Goal: Transaction & Acquisition: Download file/media

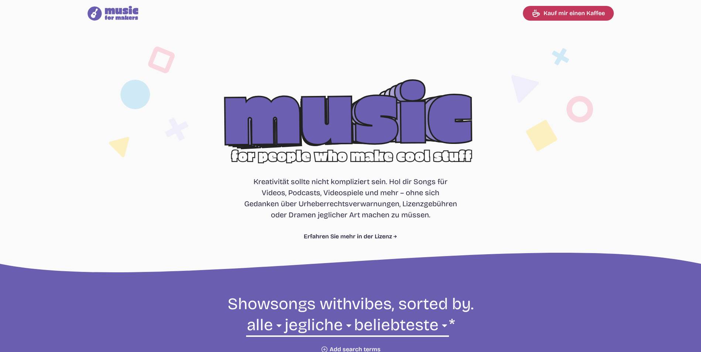
select select "most popular"
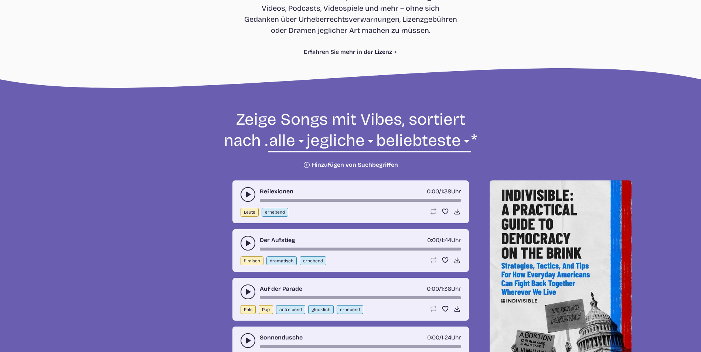
scroll to position [222, 0]
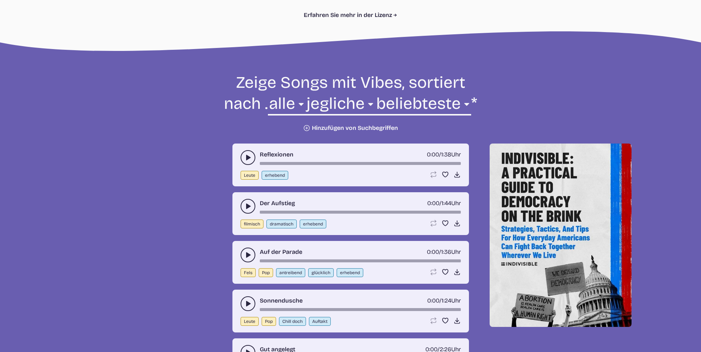
click at [247, 156] on use "Play-Pause-Umschalter" at bounding box center [247, 157] width 7 height 7
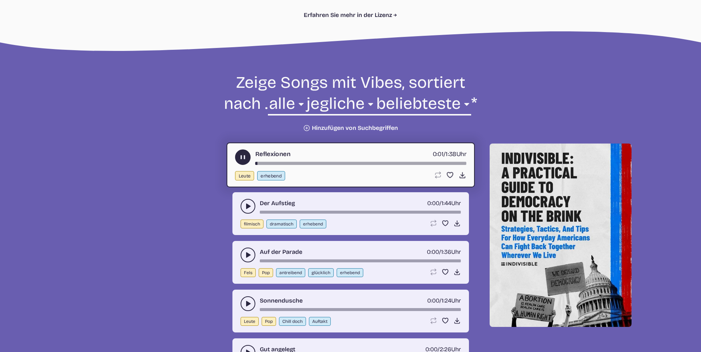
click at [245, 158] on use "Play-Pause-Umschalter" at bounding box center [243, 158] width 8 height 8
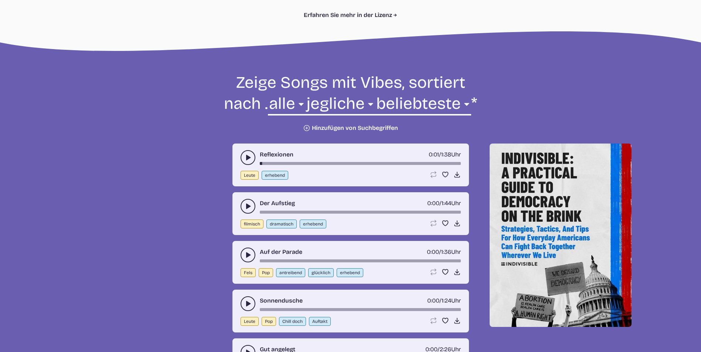
click at [242, 151] on div "Reflexionen 0:01 / 1:38 Uhr" at bounding box center [350, 157] width 220 height 15
click at [246, 155] on icon "Play-Pause-Umschalter" at bounding box center [247, 157] width 7 height 7
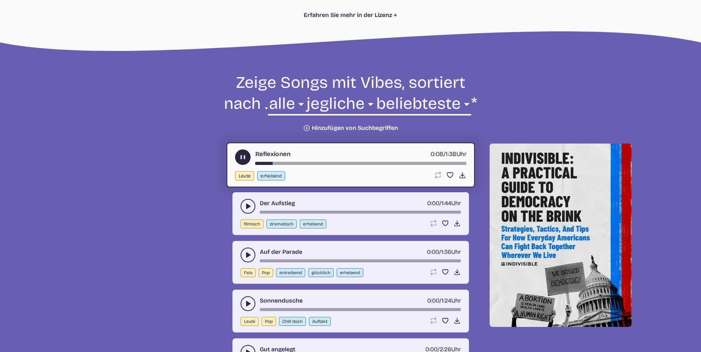
click at [248, 206] on use "Play-Pause-Umschalter" at bounding box center [247, 206] width 7 height 7
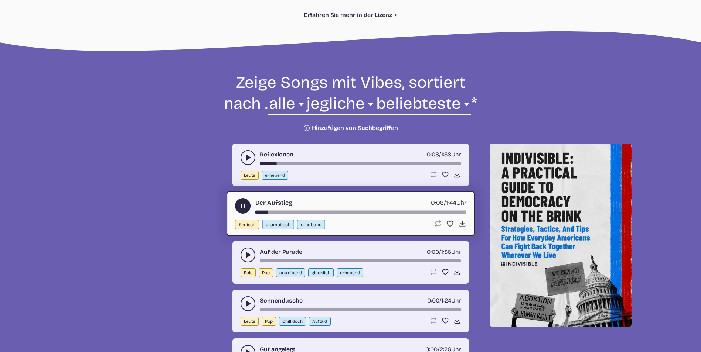
click at [248, 252] on icon "Play-Pause-Umschalter" at bounding box center [247, 254] width 7 height 7
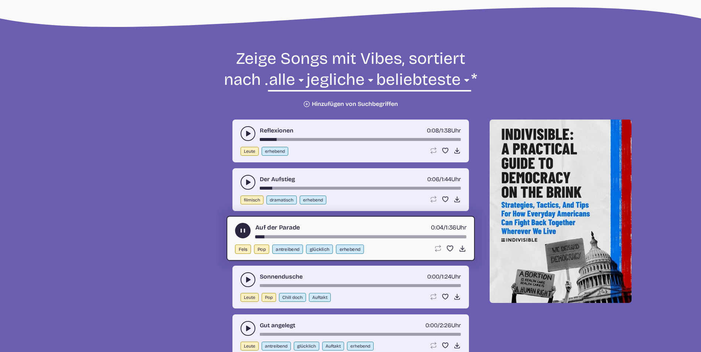
scroll to position [258, 0]
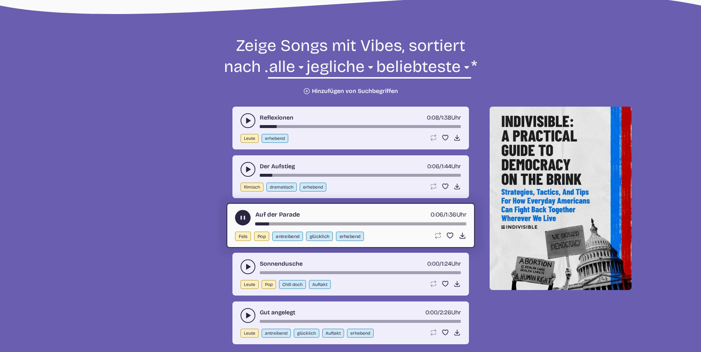
click at [247, 267] on use "Play-Pause-Umschalter" at bounding box center [247, 266] width 7 height 7
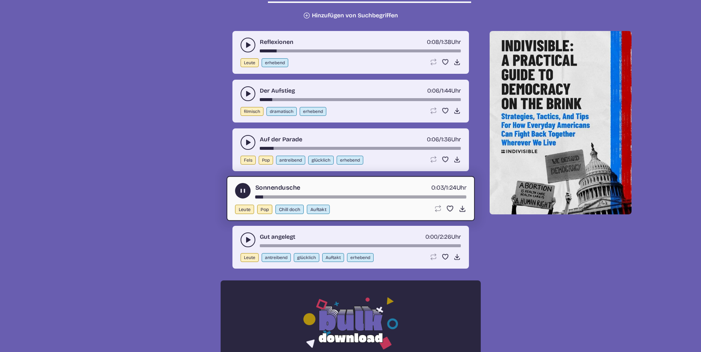
scroll to position [332, 0]
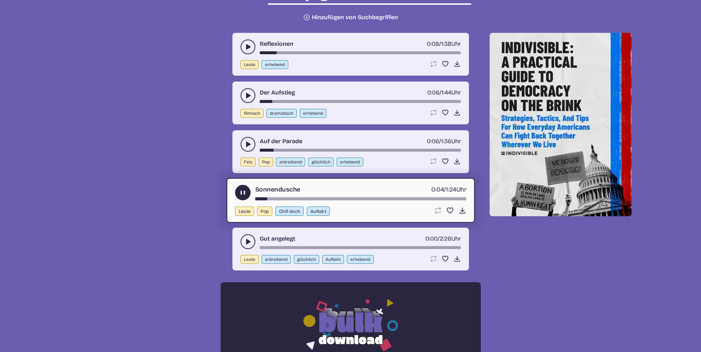
click at [249, 244] on icon "Play-Pause-Umschalter" at bounding box center [247, 241] width 7 height 7
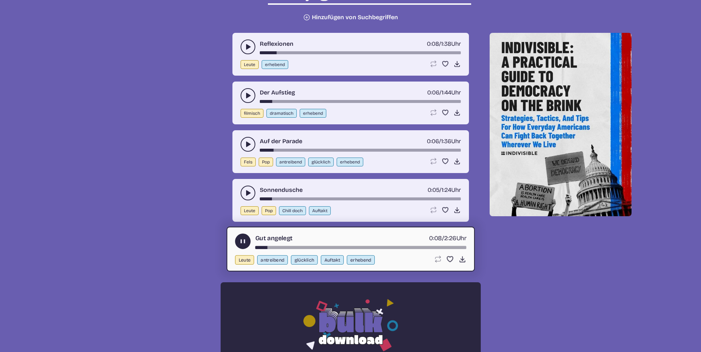
click at [242, 240] on use "Play-Pause-Umschalter" at bounding box center [243, 242] width 8 height 8
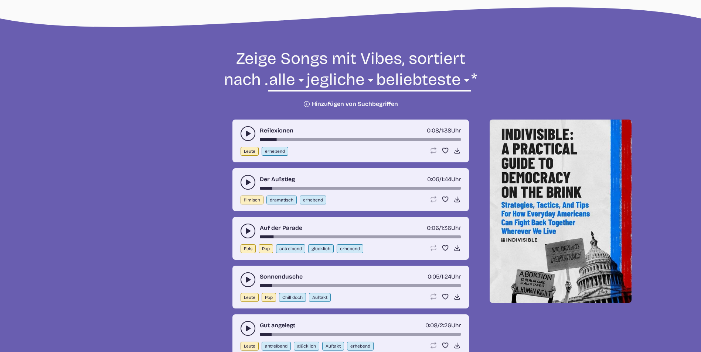
scroll to position [258, 0]
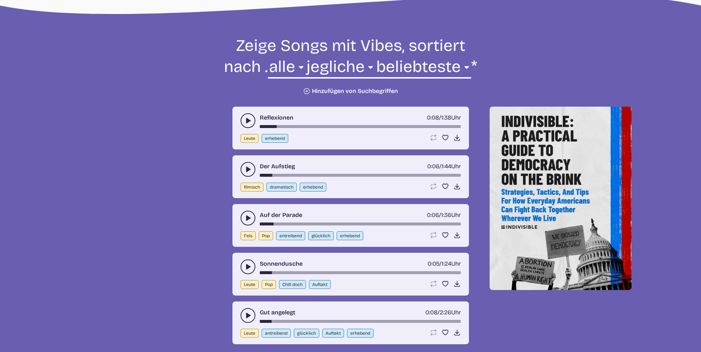
click at [251, 316] on icon "Play-Pause-Umschalter" at bounding box center [247, 315] width 7 height 7
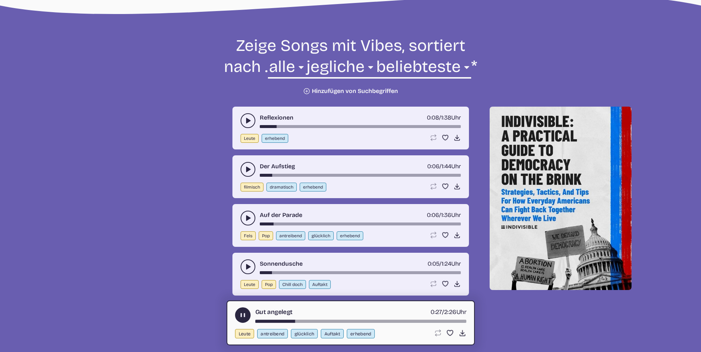
click at [243, 217] on button "Play-Pause-Umschalter" at bounding box center [247, 218] width 15 height 15
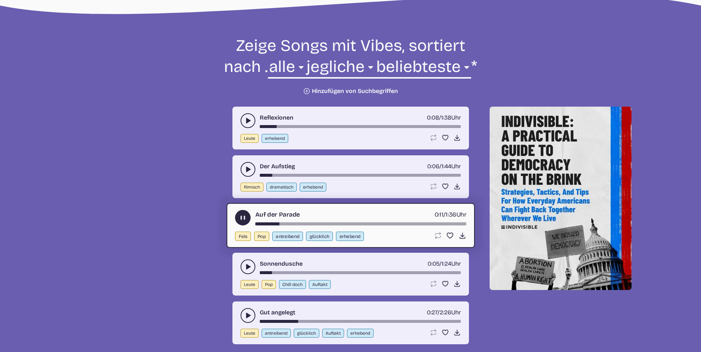
drag, startPoint x: 263, startPoint y: 225, endPoint x: 254, endPoint y: 223, distance: 9.0
click at [254, 223] on div "Auf der Parade 0:11 / 1:36 Uhr" at bounding box center [350, 218] width 231 height 16
drag, startPoint x: 262, startPoint y: 222, endPoint x: 250, endPoint y: 219, distance: 12.5
click at [250, 219] on div "Auf der Parade 0:12 / 1:36 Uhr" at bounding box center [350, 218] width 231 height 16
click at [239, 216] on icon "Play-Pause-Umschalter" at bounding box center [243, 218] width 8 height 8
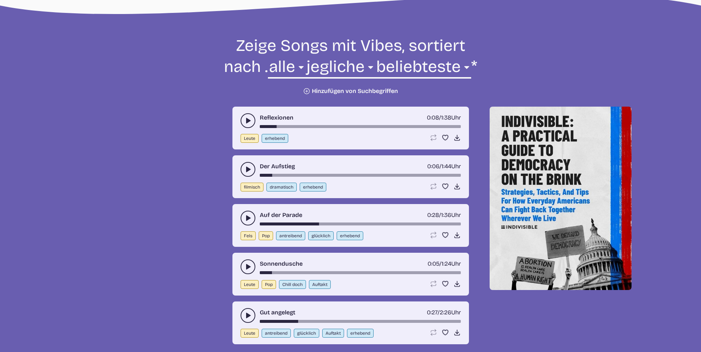
click at [253, 315] on button "Play-Pause-Umschalter" at bounding box center [247, 315] width 15 height 15
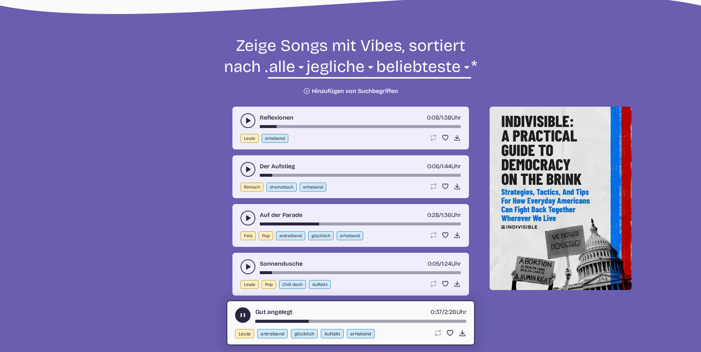
click at [249, 119] on icon "Play-Pause-Umschalter" at bounding box center [247, 120] width 7 height 7
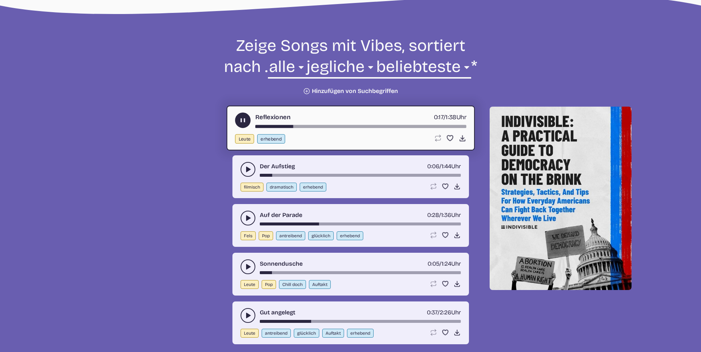
click at [241, 122] on use "Play-Pause-Umschalter" at bounding box center [243, 121] width 8 height 8
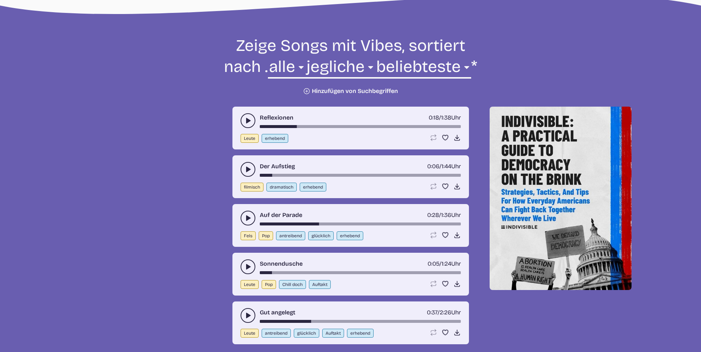
click at [241, 122] on button "Play-Pause-Umschalter" at bounding box center [247, 120] width 15 height 15
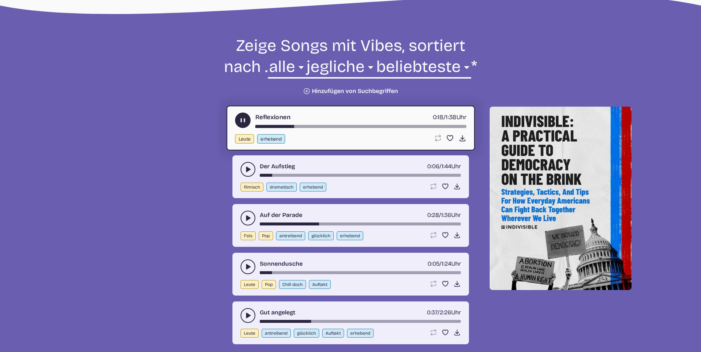
click at [241, 122] on use "Play-Pause-Umschalter" at bounding box center [243, 121] width 8 height 8
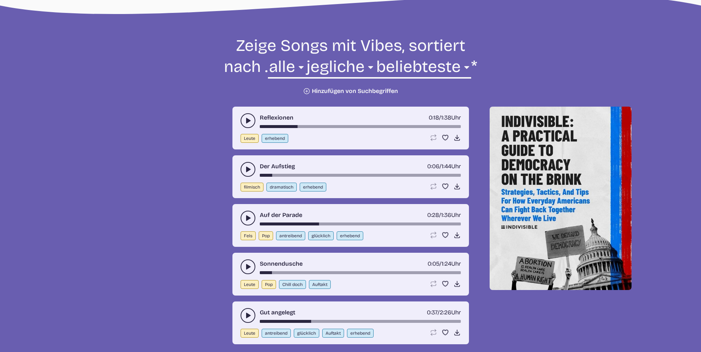
click at [250, 170] on use "Play-Pause-Umschalter" at bounding box center [247, 169] width 7 height 7
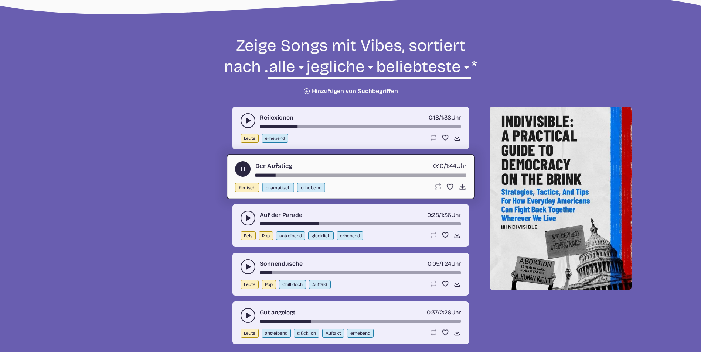
click at [238, 167] on button "Play-Pause-Umschalter" at bounding box center [243, 169] width 16 height 16
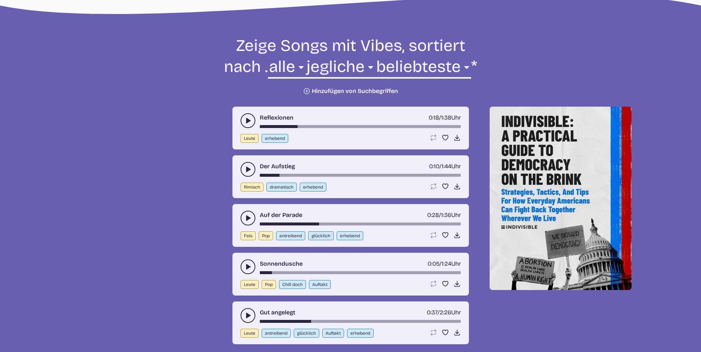
click at [250, 222] on icon "Play-Pause-Umschalter" at bounding box center [247, 218] width 7 height 7
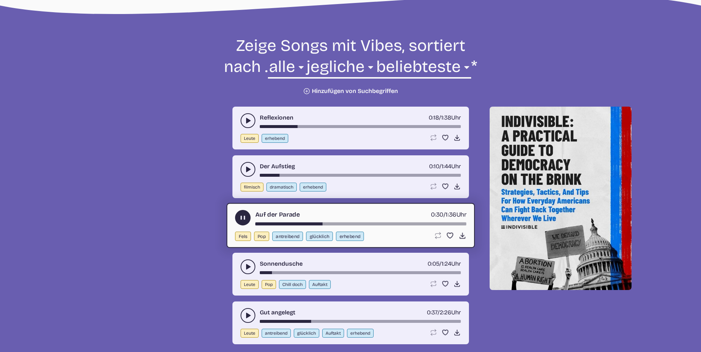
click at [245, 219] on use "Play-Pause-Umschalter" at bounding box center [243, 218] width 8 height 8
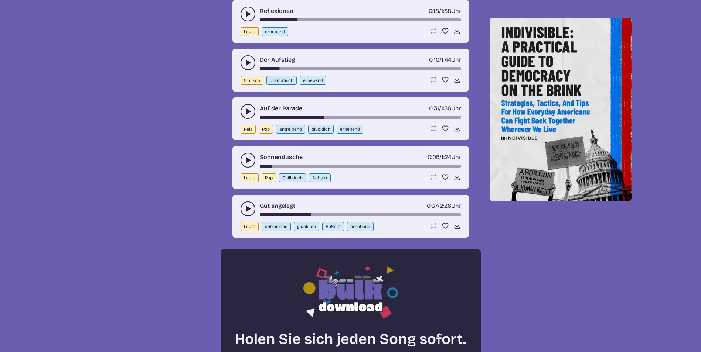
scroll to position [369, 0]
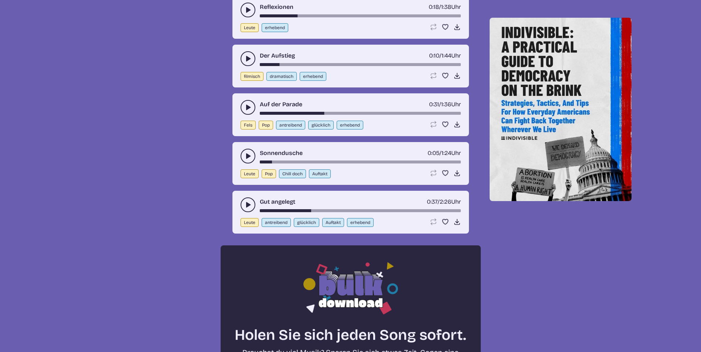
click at [252, 154] on button "Play-Pause-Umschalter" at bounding box center [247, 156] width 15 height 15
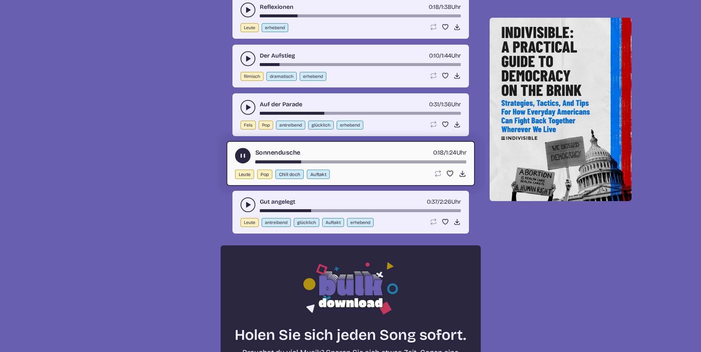
click at [239, 155] on icon "Play-Pause-Umschalter" at bounding box center [243, 156] width 8 height 8
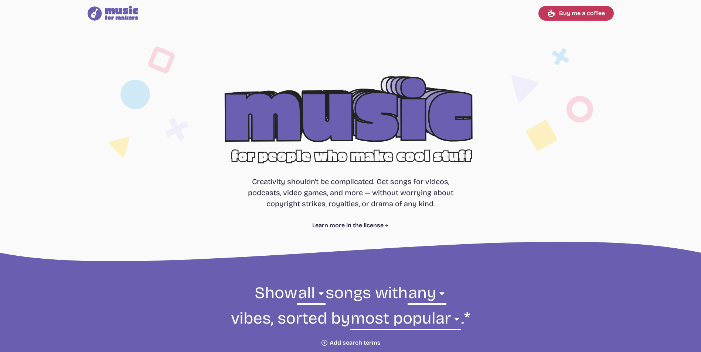
select select "most popular"
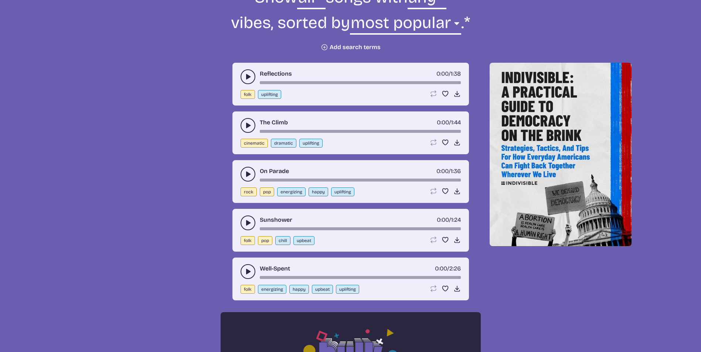
scroll to position [295, 0]
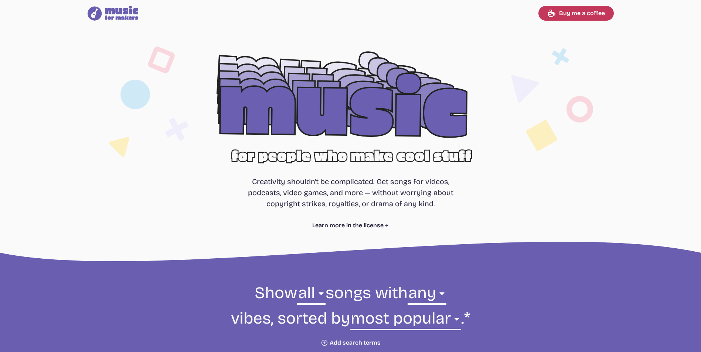
select select "most popular"
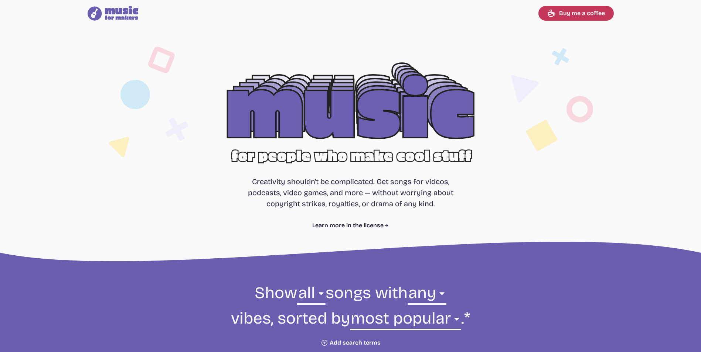
select select "most popular"
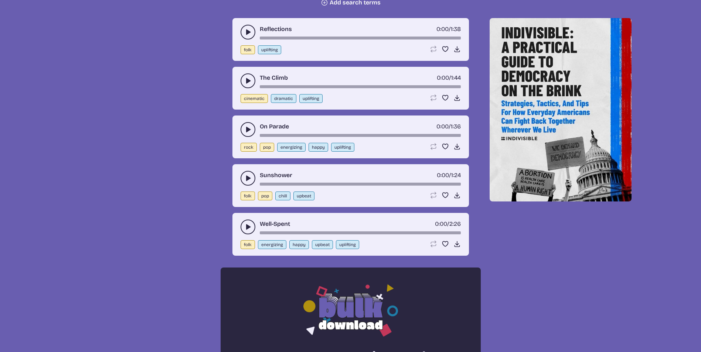
scroll to position [295, 0]
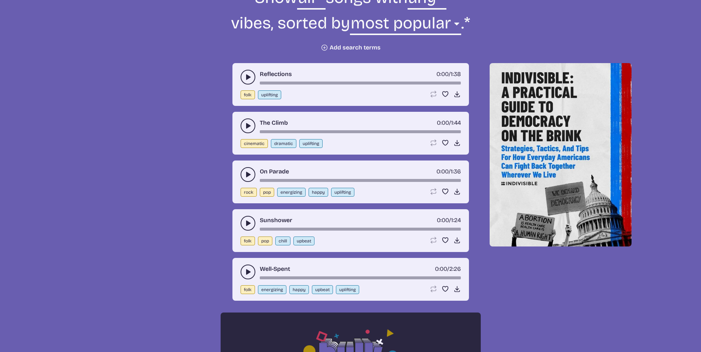
click at [242, 171] on button "play-pause toggle" at bounding box center [247, 174] width 15 height 15
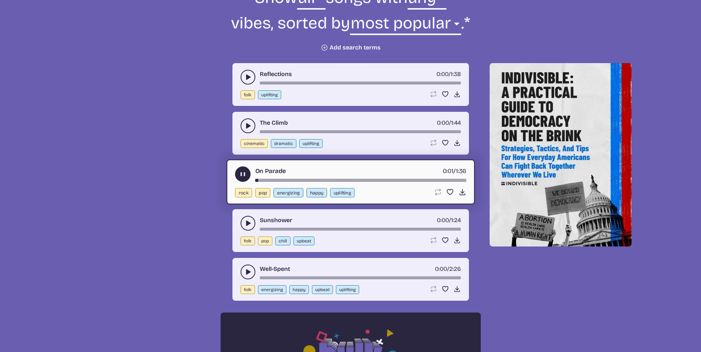
click at [241, 174] on use "play-pause toggle" at bounding box center [243, 175] width 8 height 8
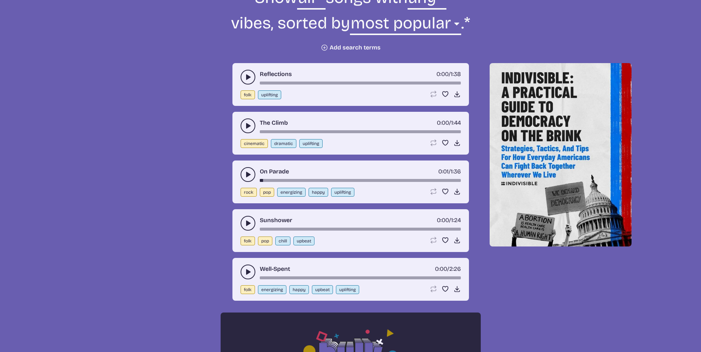
click at [246, 80] on icon "play-pause toggle" at bounding box center [247, 76] width 7 height 7
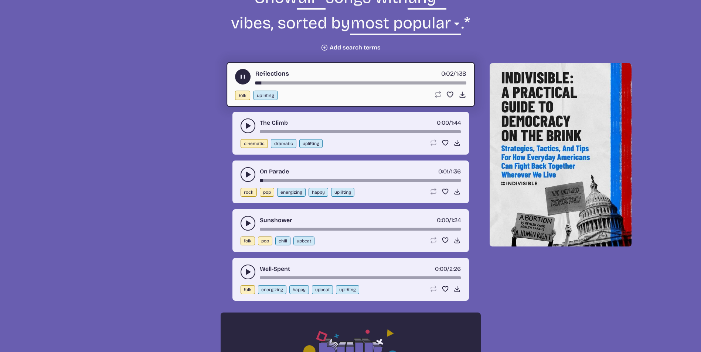
click at [241, 79] on use "play-pause toggle" at bounding box center [243, 77] width 8 height 8
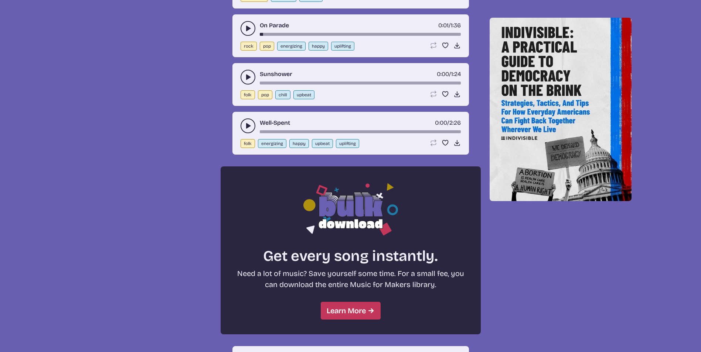
scroll to position [443, 0]
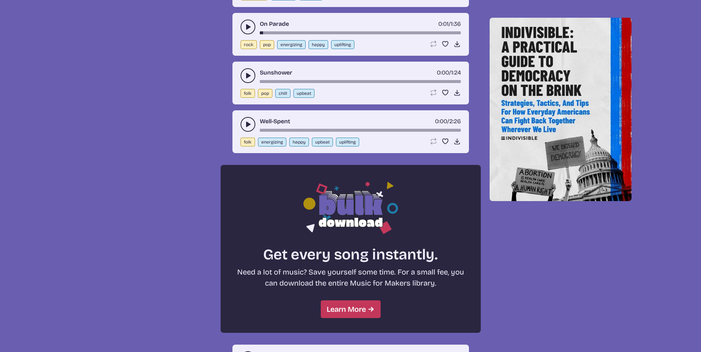
click at [240, 120] on div "Well-Spent 0:00 / 2:26" at bounding box center [350, 124] width 220 height 15
click at [246, 126] on use "play-pause toggle" at bounding box center [247, 124] width 7 height 7
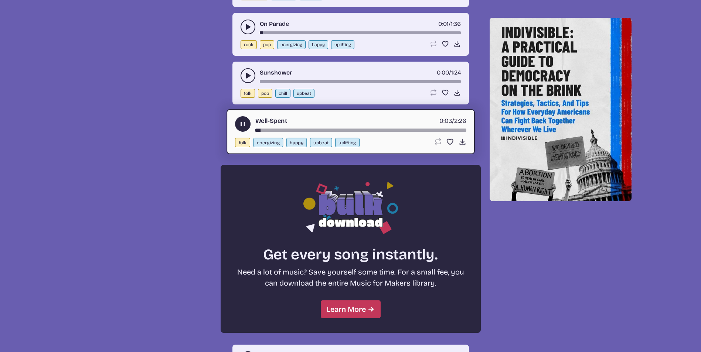
click at [246, 126] on icon "play-pause toggle" at bounding box center [243, 124] width 8 height 8
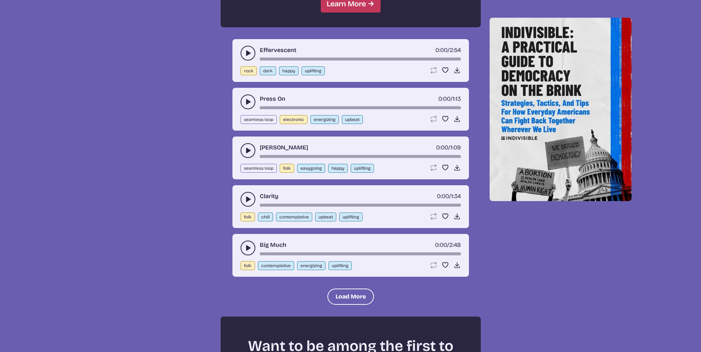
scroll to position [702, 0]
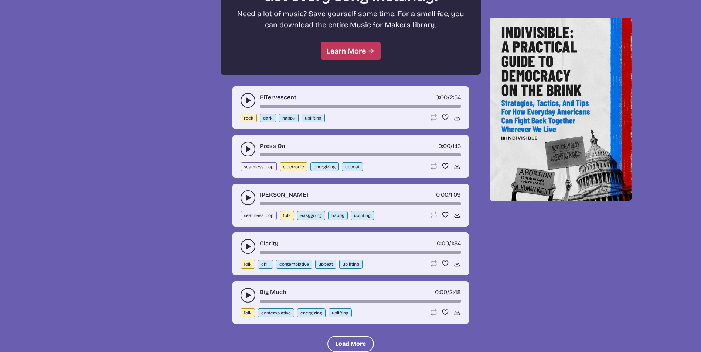
click at [246, 252] on button "play-pause toggle" at bounding box center [247, 246] width 15 height 15
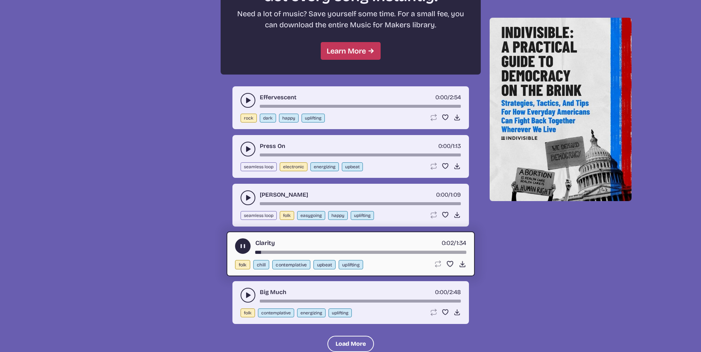
click at [239, 250] on icon "play-pause toggle" at bounding box center [243, 247] width 8 height 8
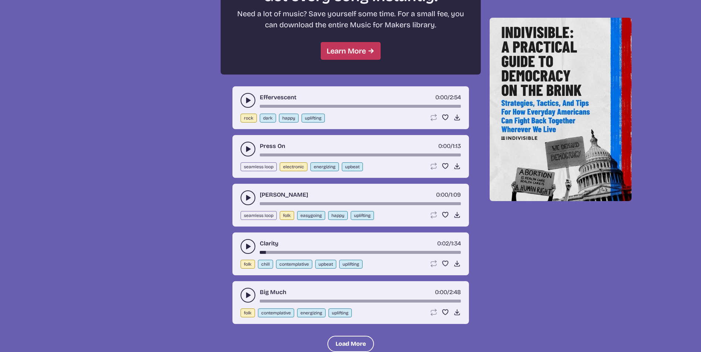
click at [242, 295] on button "play-pause toggle" at bounding box center [247, 295] width 15 height 15
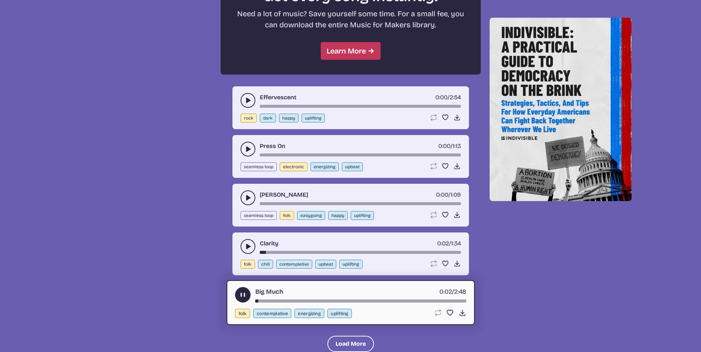
click at [242, 292] on icon "play-pause toggle" at bounding box center [243, 295] width 8 height 8
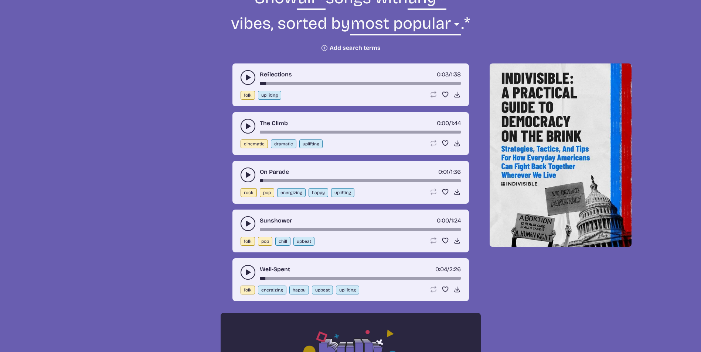
scroll to position [295, 0]
click at [246, 178] on icon "play-pause toggle" at bounding box center [247, 174] width 7 height 7
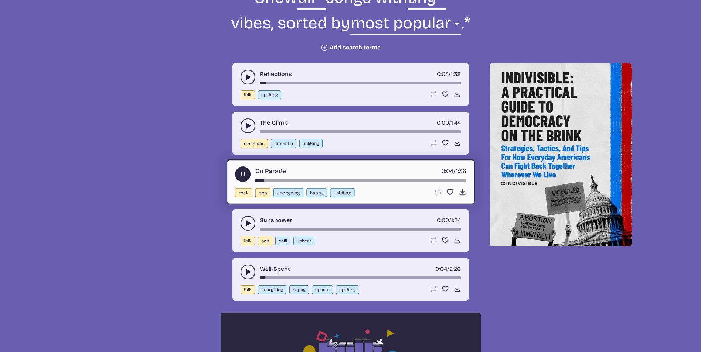
click at [243, 176] on use "play-pause toggle" at bounding box center [243, 175] width 8 height 8
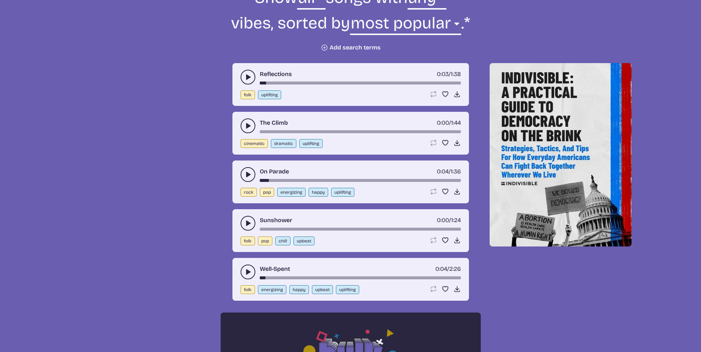
click at [248, 222] on use "play-pause toggle" at bounding box center [247, 223] width 7 height 7
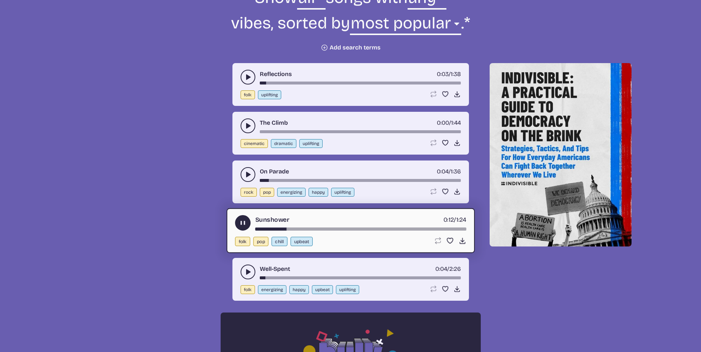
click at [242, 223] on use "play-pause toggle" at bounding box center [243, 223] width 8 height 8
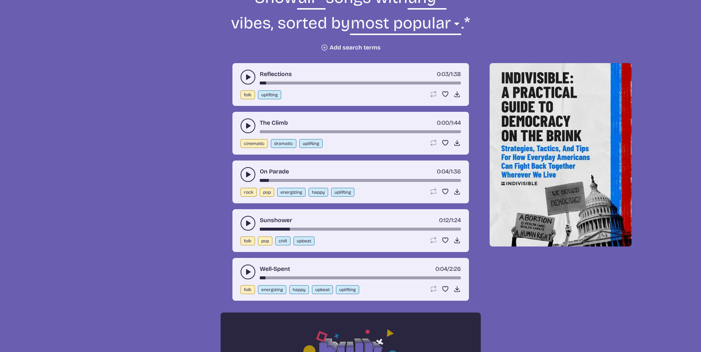
click at [242, 223] on button "play-pause toggle" at bounding box center [247, 223] width 15 height 15
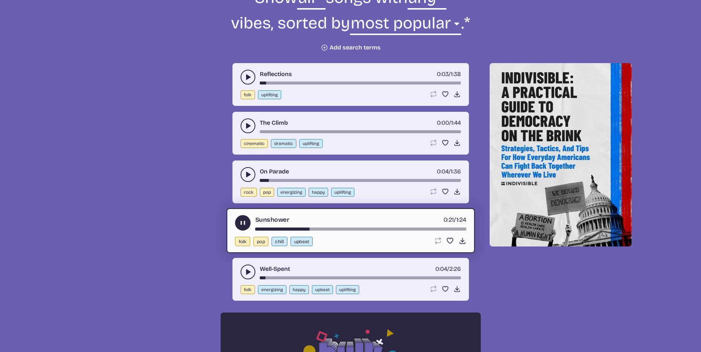
drag, startPoint x: 242, startPoint y: 223, endPoint x: 247, endPoint y: 224, distance: 5.2
click at [242, 223] on use "play-pause toggle" at bounding box center [243, 223] width 8 height 8
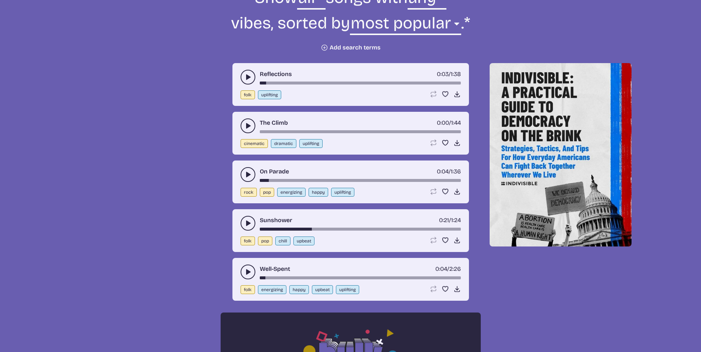
drag, startPoint x: 310, startPoint y: 229, endPoint x: 283, endPoint y: 230, distance: 27.3
click at [282, 230] on div "song-time-bar" at bounding box center [360, 229] width 201 height 3
drag, startPoint x: 281, startPoint y: 230, endPoint x: 256, endPoint y: 228, distance: 25.6
click at [256, 229] on div "Sunshower 0:09 / 1:24" at bounding box center [350, 223] width 220 height 15
drag, startPoint x: 261, startPoint y: 226, endPoint x: 261, endPoint y: 231, distance: 4.4
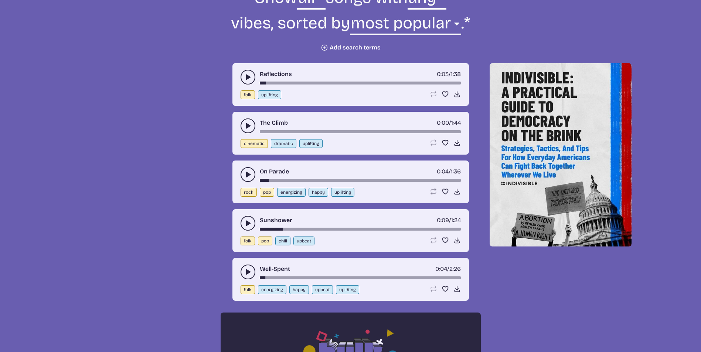
click at [261, 227] on div "Sunshower 0:09 / 1:24" at bounding box center [350, 223] width 220 height 15
click at [261, 229] on div "song-time-bar" at bounding box center [360, 229] width 201 height 3
drag, startPoint x: 260, startPoint y: 229, endPoint x: 253, endPoint y: 229, distance: 6.3
click at [253, 229] on div "Sunshower 0:00 / 1:24" at bounding box center [350, 223] width 220 height 15
drag, startPoint x: 267, startPoint y: 229, endPoint x: 258, endPoint y: 227, distance: 9.8
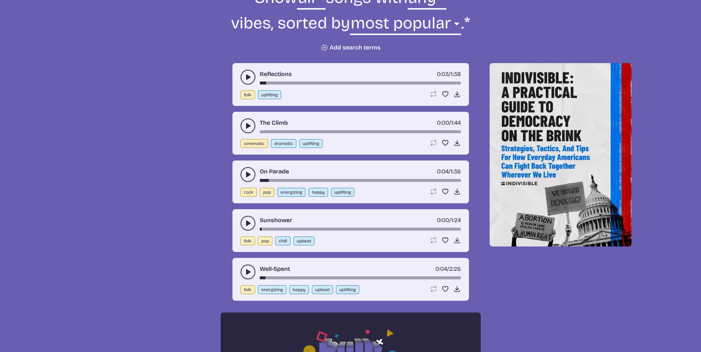
click at [258, 227] on div "Sunshower 0:00 / 1:24" at bounding box center [350, 223] width 220 height 15
click at [244, 226] on icon "play-pause toggle" at bounding box center [247, 223] width 7 height 7
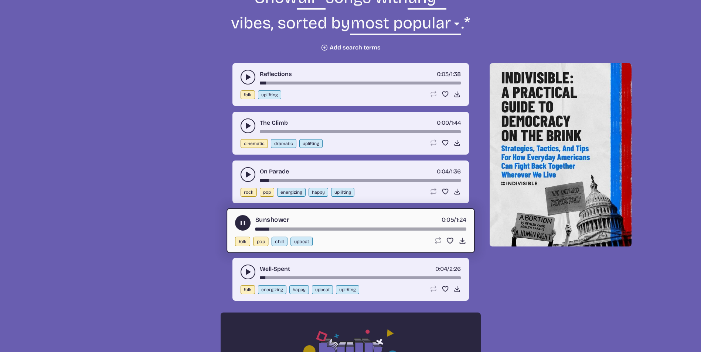
click at [244, 226] on icon "play-pause toggle" at bounding box center [243, 223] width 8 height 8
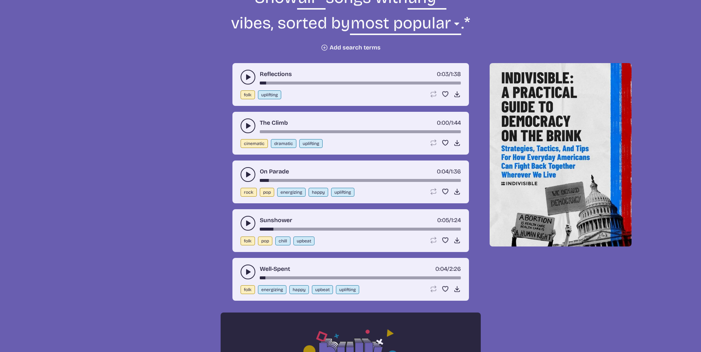
click at [244, 226] on icon "play-pause toggle" at bounding box center [247, 223] width 7 height 7
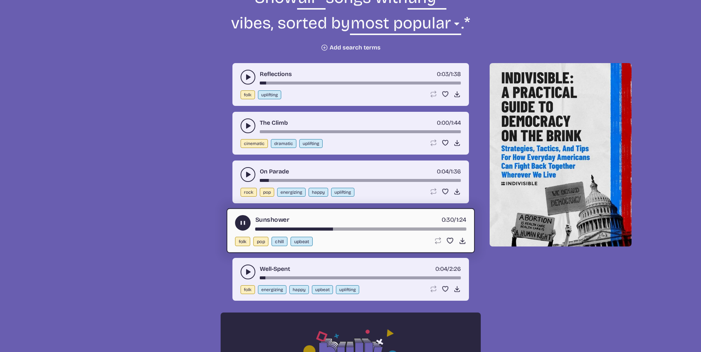
click at [249, 222] on button "play-pause toggle" at bounding box center [243, 223] width 16 height 16
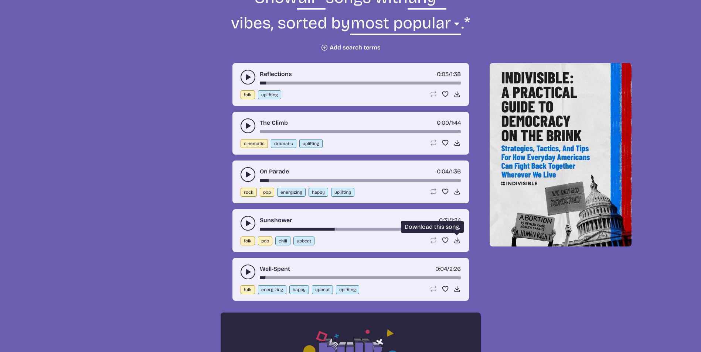
click at [455, 243] on use at bounding box center [456, 240] width 7 height 7
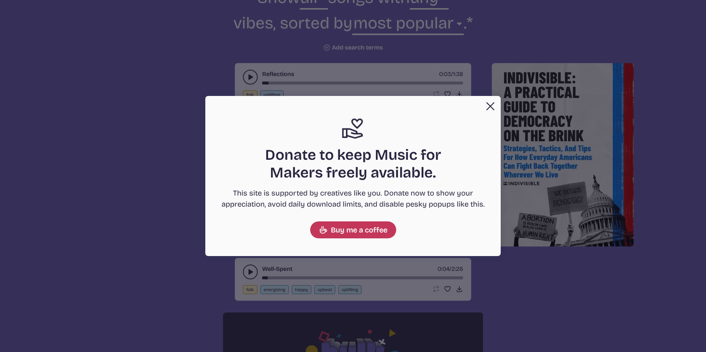
click at [494, 109] on button "Close" at bounding box center [490, 106] width 15 height 15
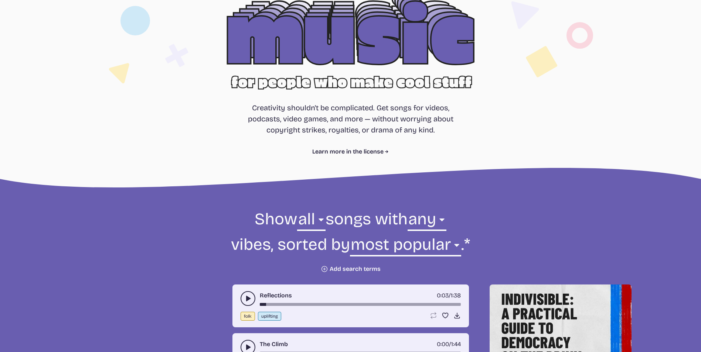
scroll to position [0, 0]
